Goal: Task Accomplishment & Management: Complete application form

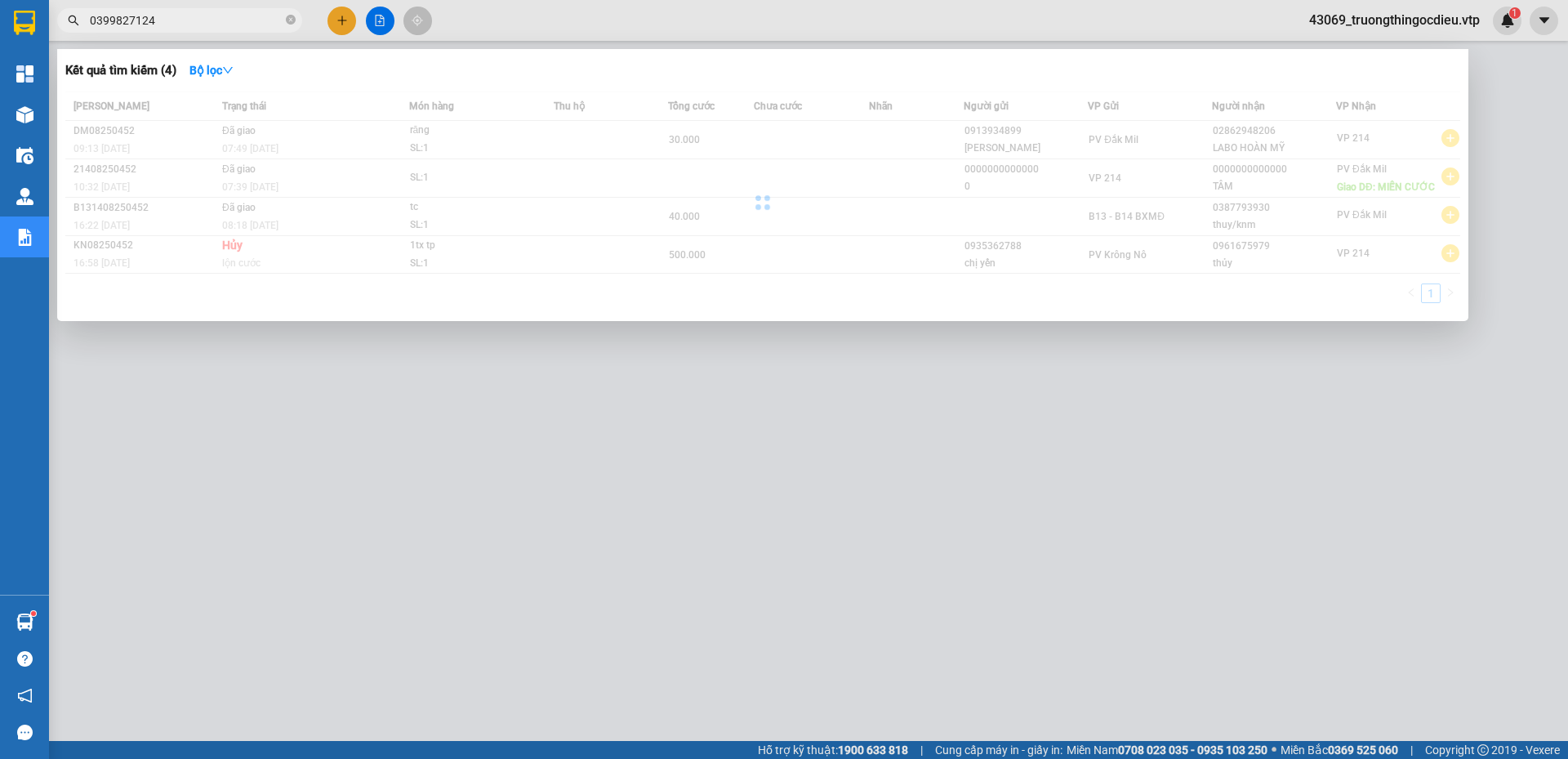
type input "0399827124"
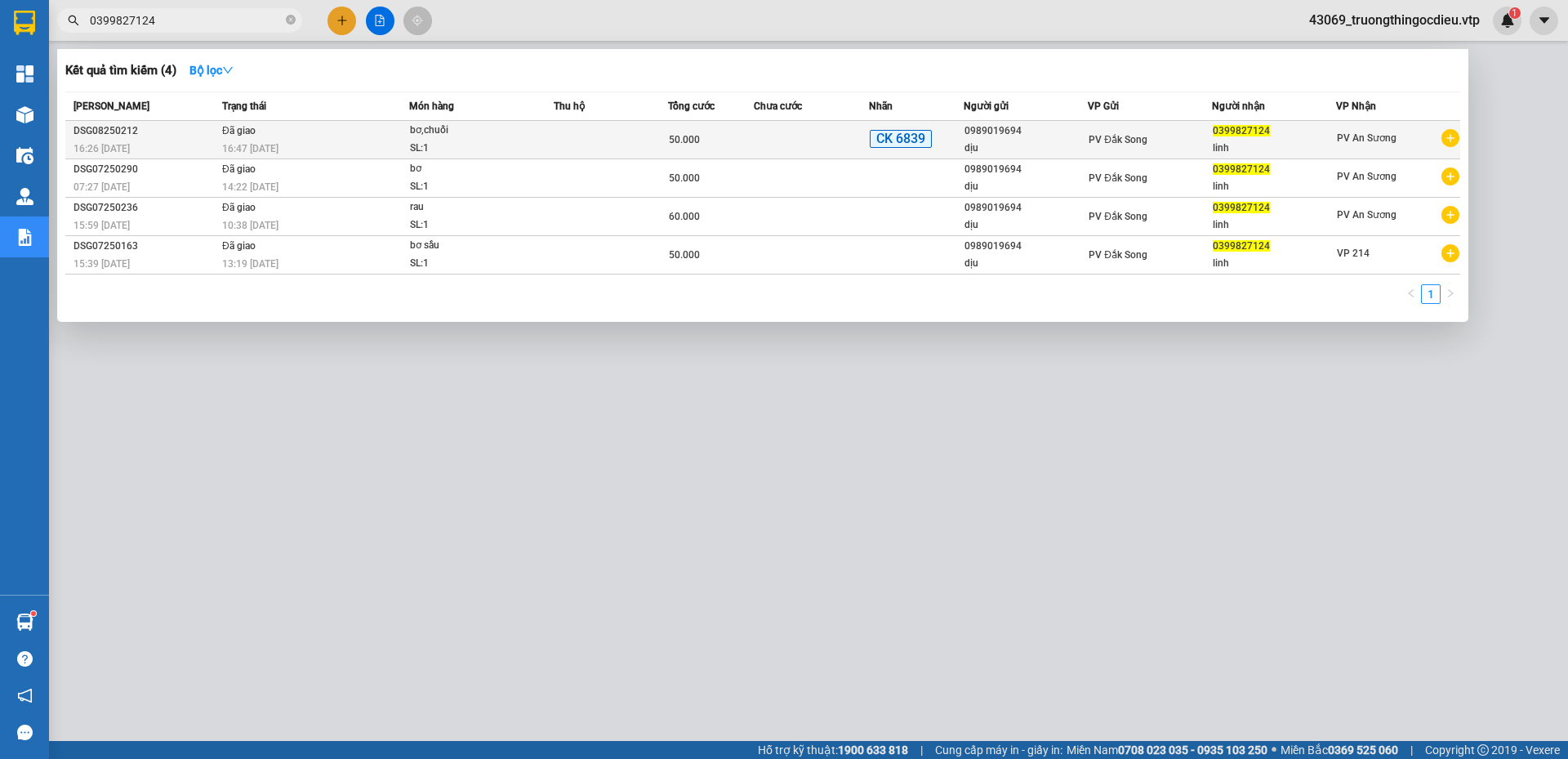
click at [316, 157] on div "16:47 [DATE]" at bounding box center [315, 148] width 186 height 18
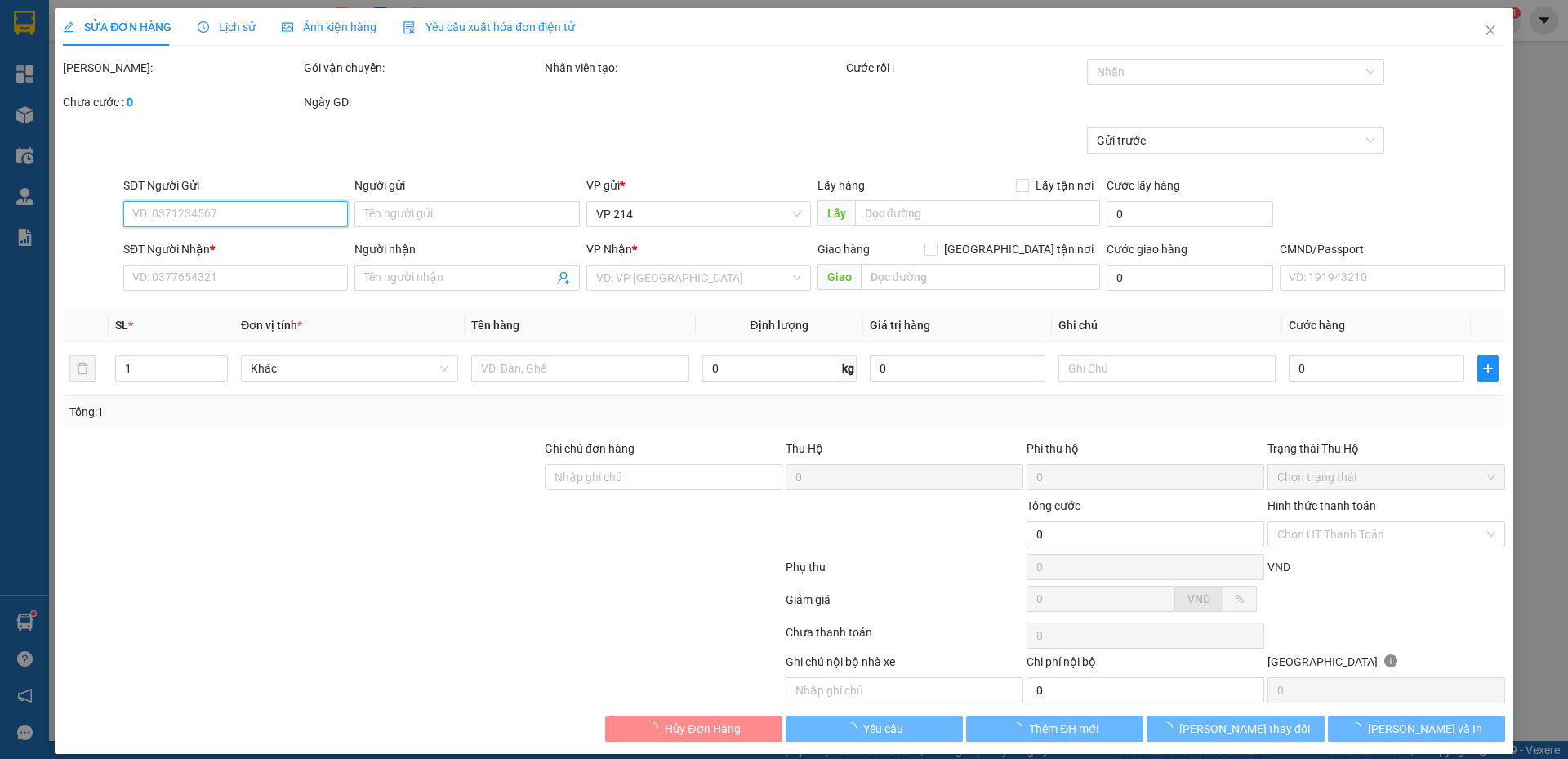
type input "2.500"
type input "0989019694"
type input "dịu"
type input "0399827124"
type input "linh"
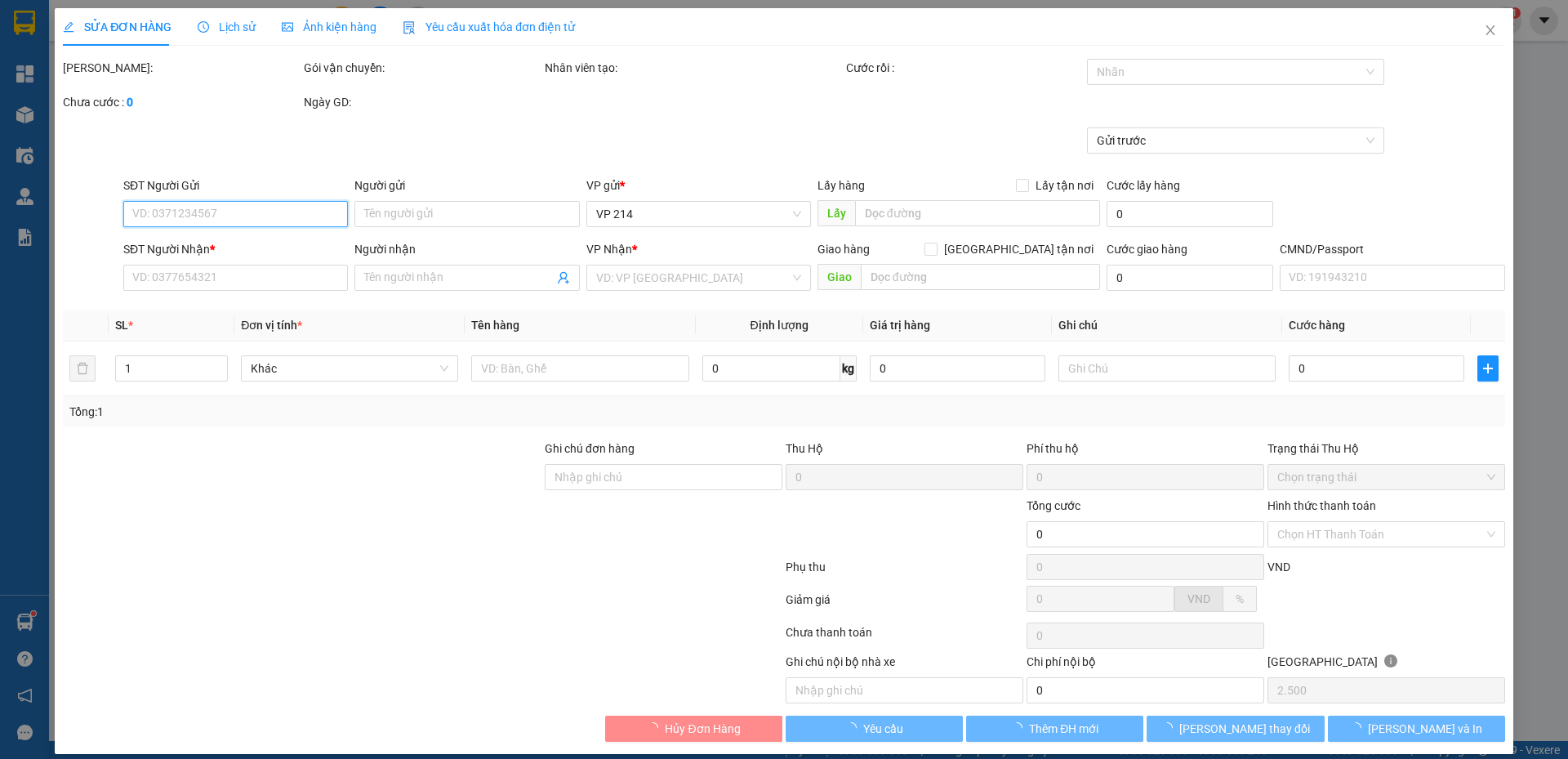
type input "ck 6839 50k [DATE] 15:46"
type input "50.000"
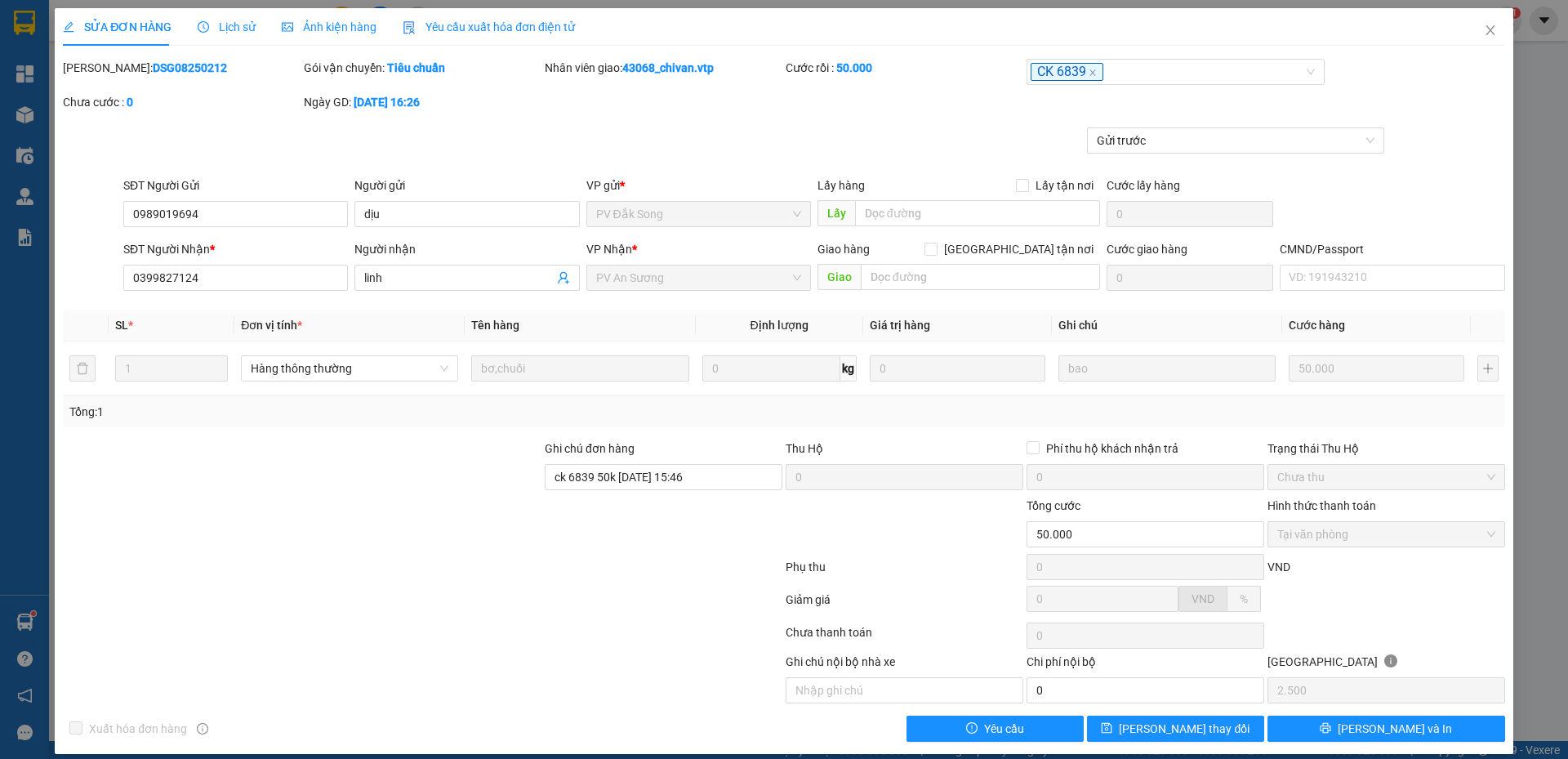
click at [247, 29] on span "Lịch sử" at bounding box center [227, 27] width 58 height 13
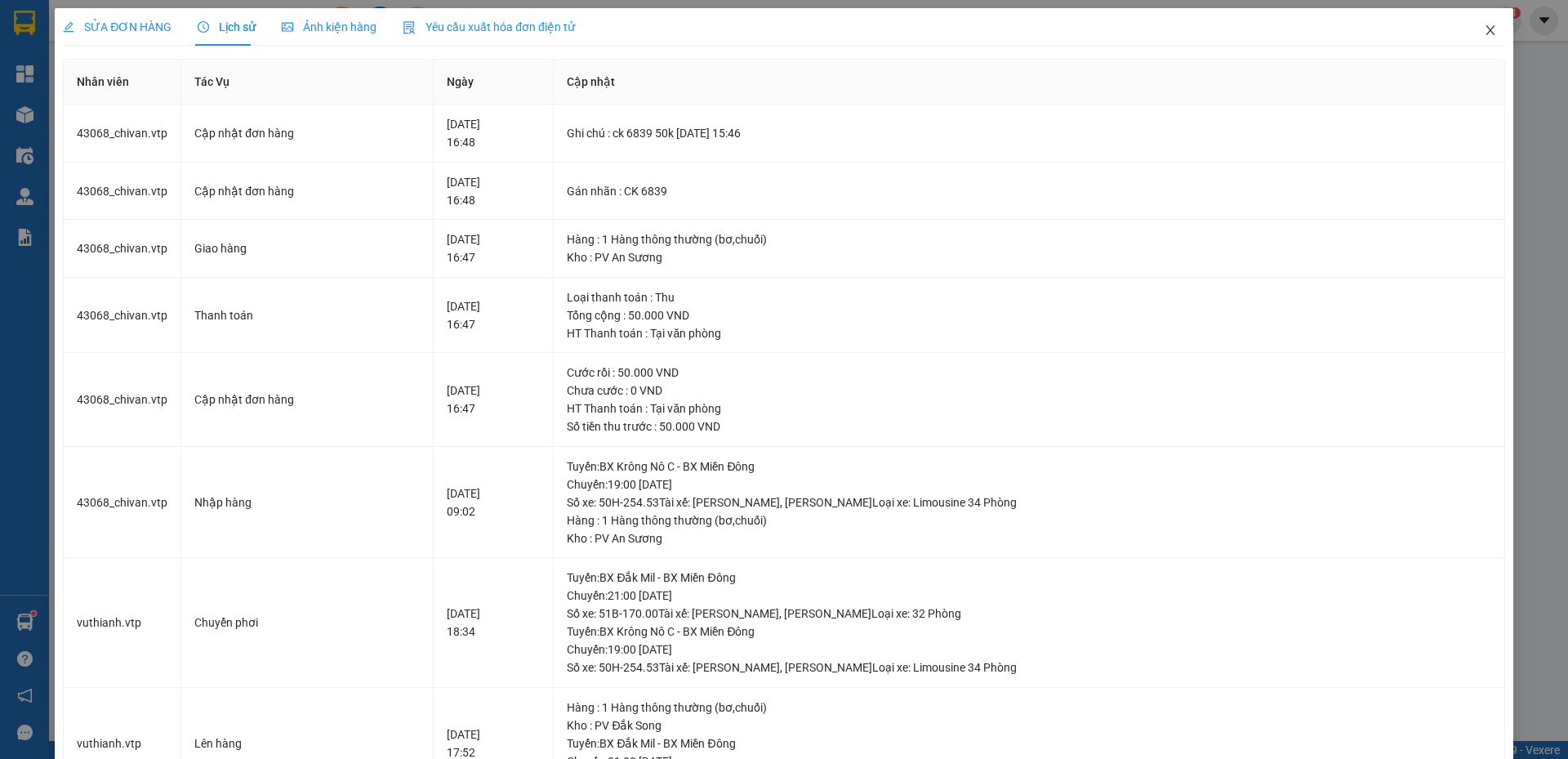
click at [1483, 31] on icon "close" at bounding box center [1490, 30] width 13 height 13
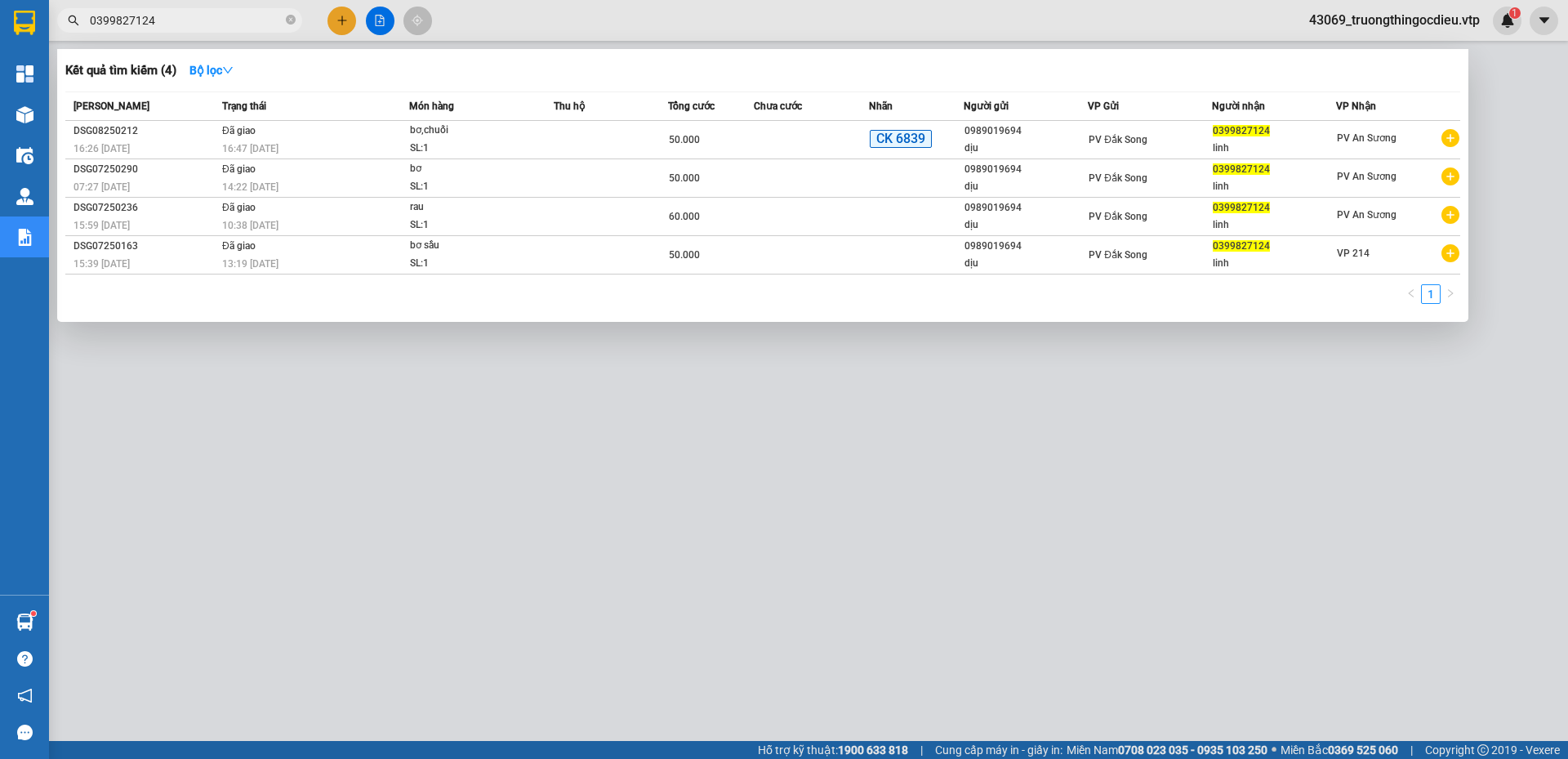
click at [175, 10] on span "0399827124" at bounding box center [179, 21] width 245 height 24
click at [174, 12] on input "0399827124" at bounding box center [186, 20] width 192 height 18
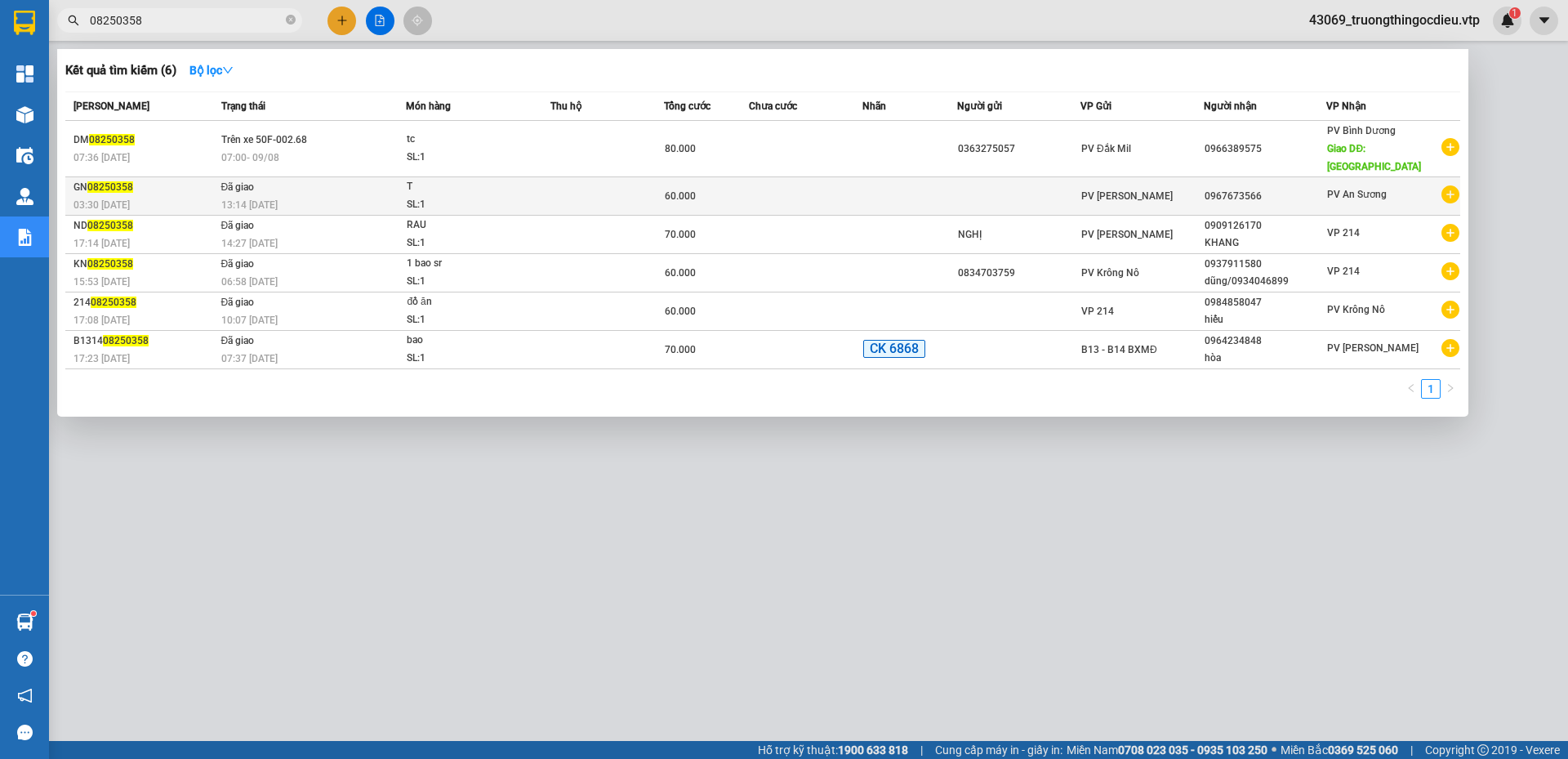
type input "08250358"
click at [644, 192] on td at bounding box center [608, 196] width 114 height 38
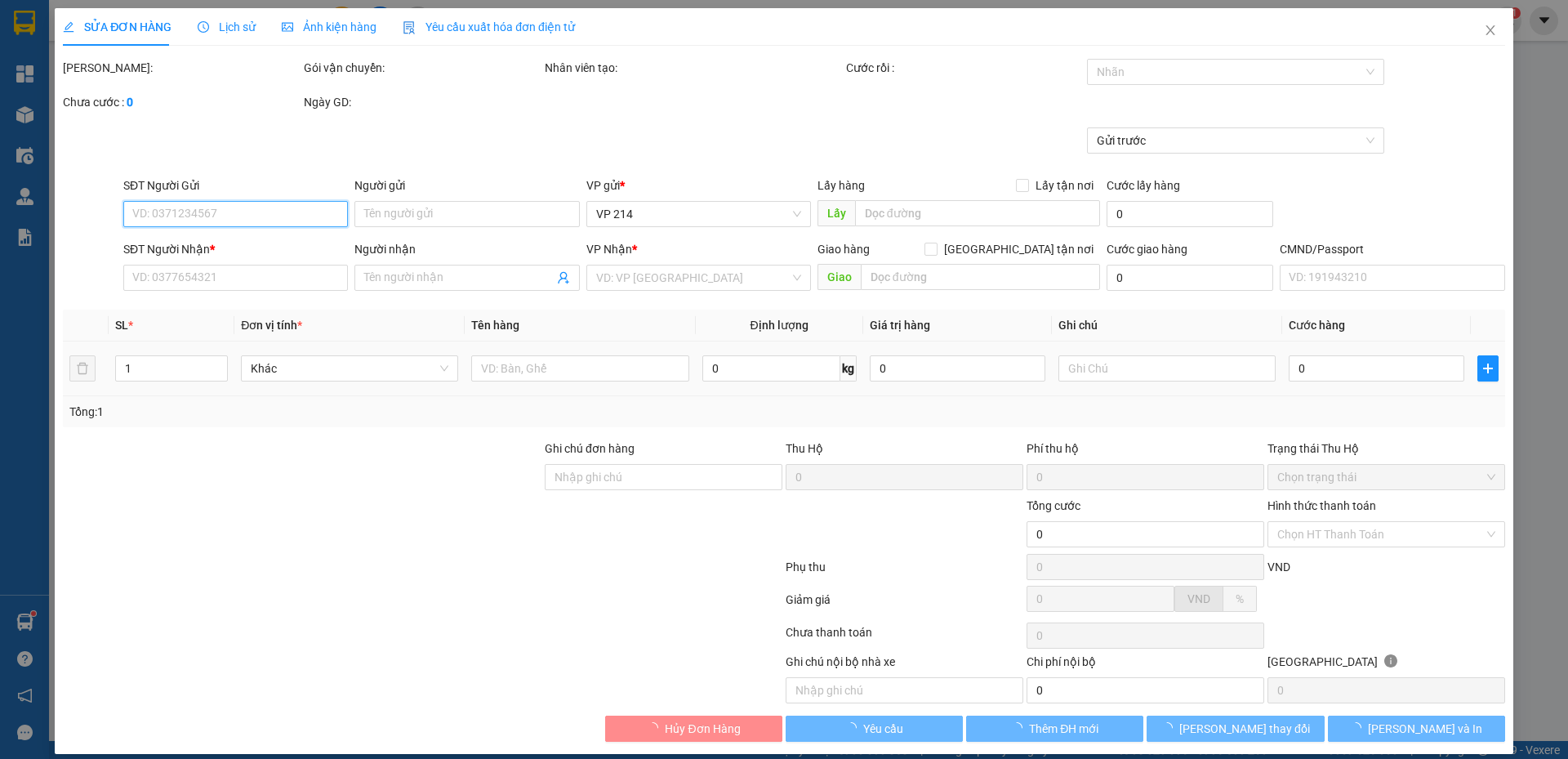
type input "0967673566"
type input "hôm qua 214 nhập kho 214, tìm ko ra đơn ps thu 50k"
type input "60.000"
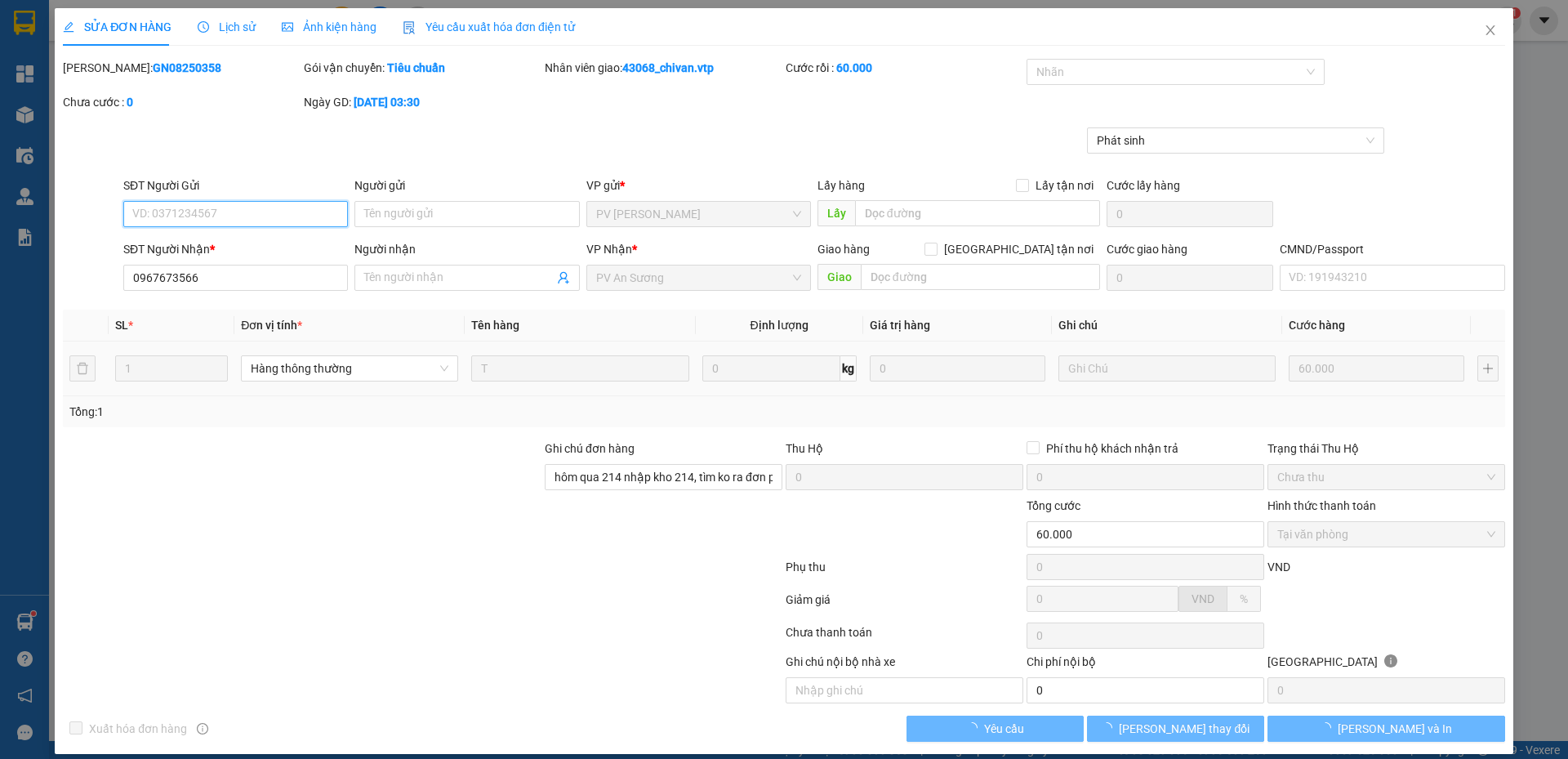
type input "12.000"
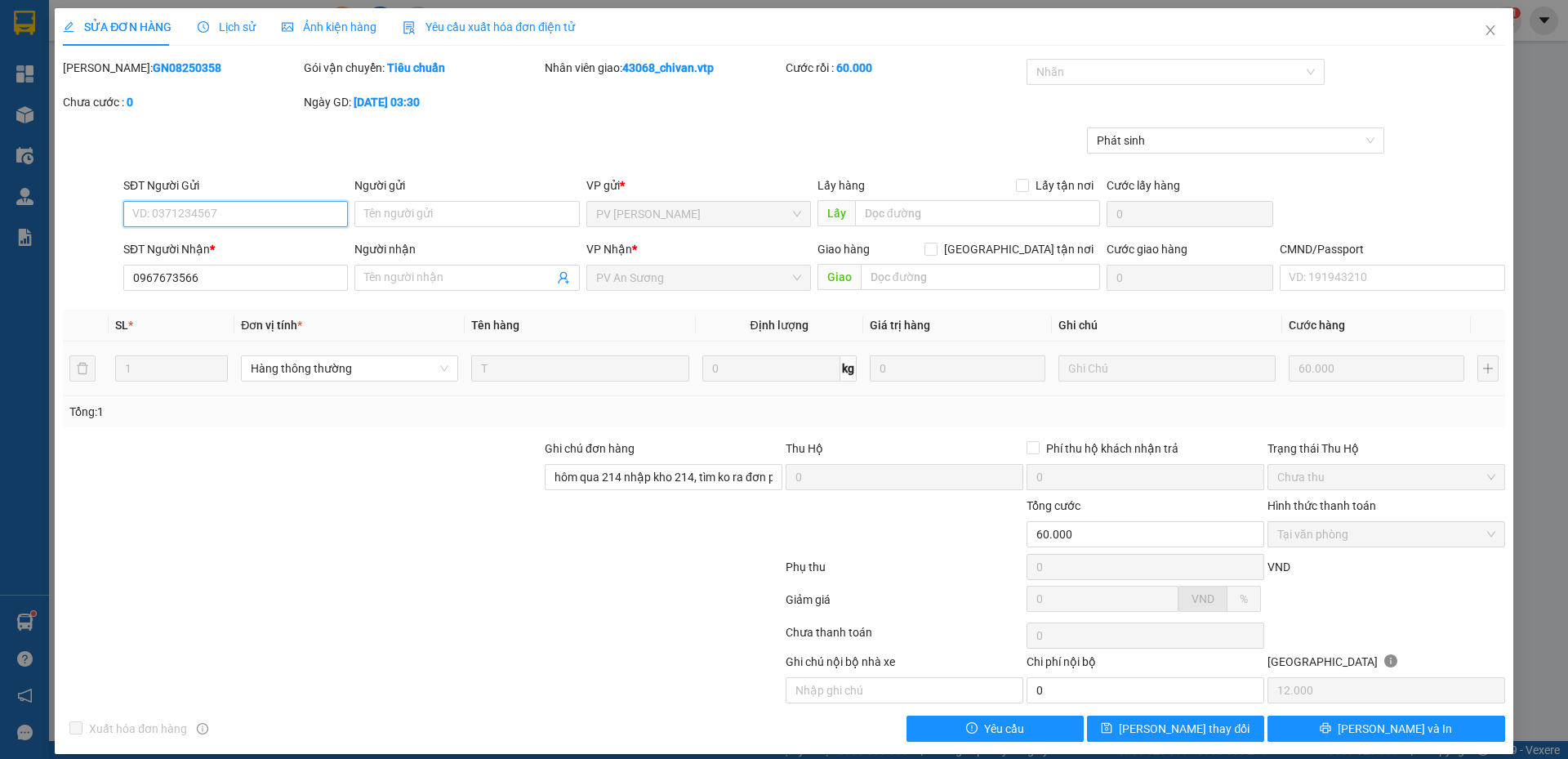
scroll to position [15, 0]
